Goal: Navigation & Orientation: Find specific page/section

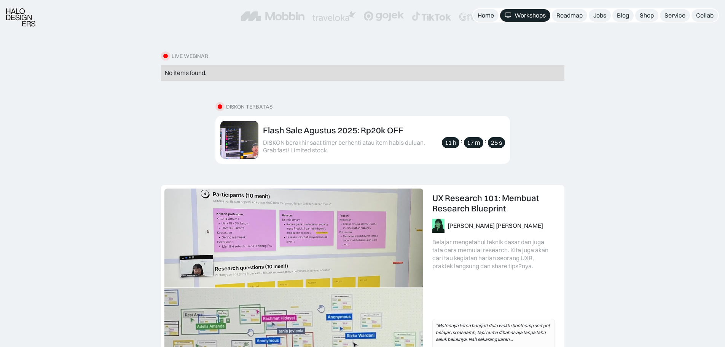
scroll to position [228, 0]
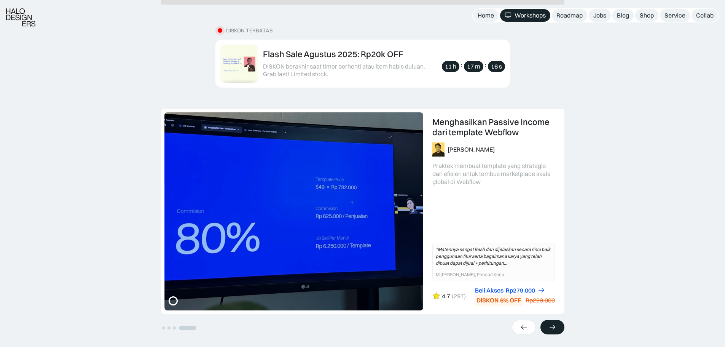
click at [556, 330] on icon at bounding box center [553, 327] width 8 height 8
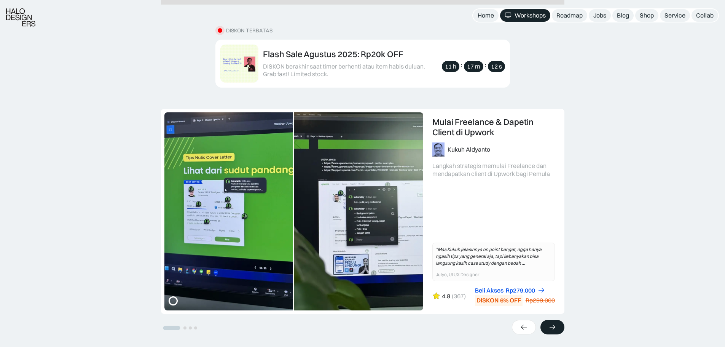
click at [556, 330] on icon at bounding box center [553, 327] width 8 height 8
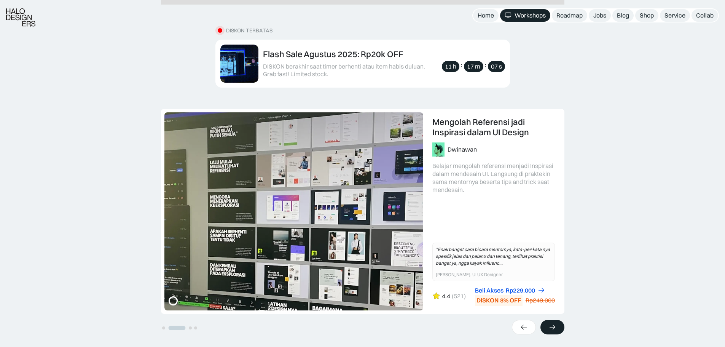
click at [553, 321] on div at bounding box center [553, 327] width 24 height 14
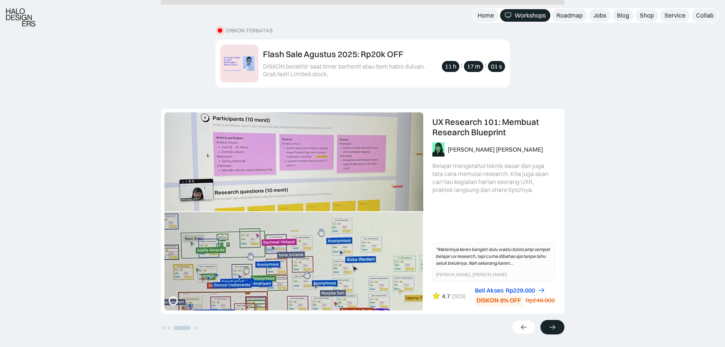
click at [553, 321] on div at bounding box center [553, 327] width 24 height 14
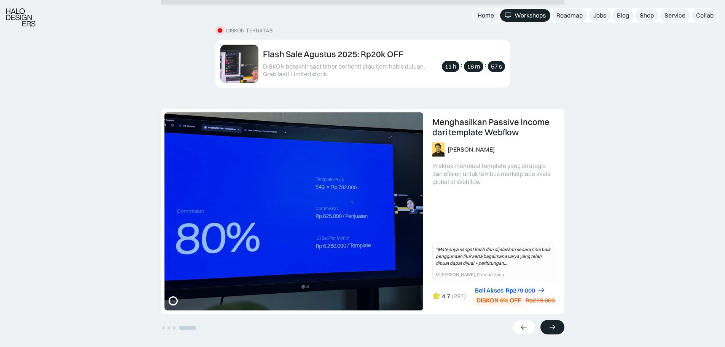
click at [553, 321] on div at bounding box center [553, 327] width 24 height 14
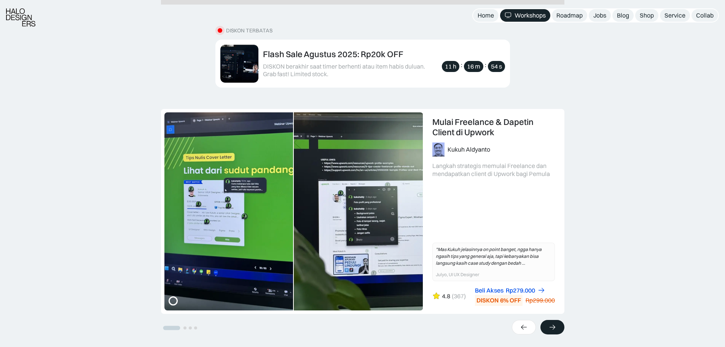
click at [553, 321] on div at bounding box center [553, 327] width 24 height 14
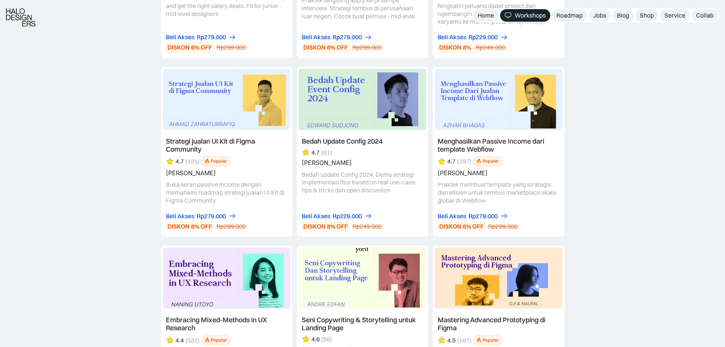
scroll to position [1980, 0]
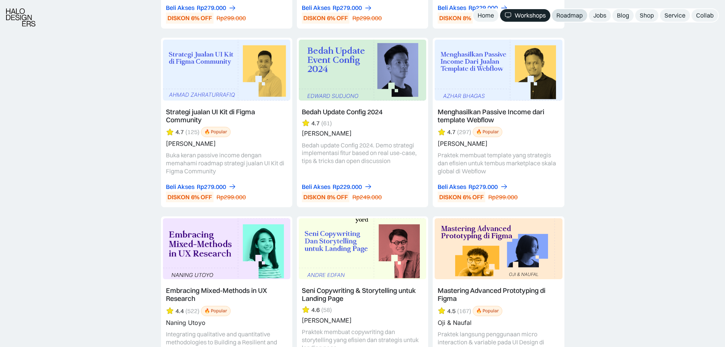
click at [579, 18] on div "Roadmap" at bounding box center [570, 15] width 26 height 8
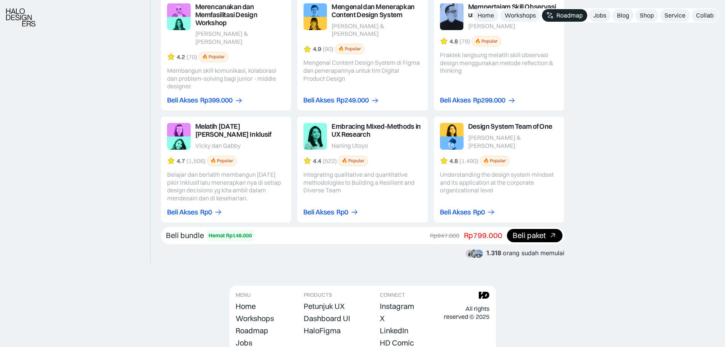
scroll to position [1599, 0]
